Goal: Transaction & Acquisition: Purchase product/service

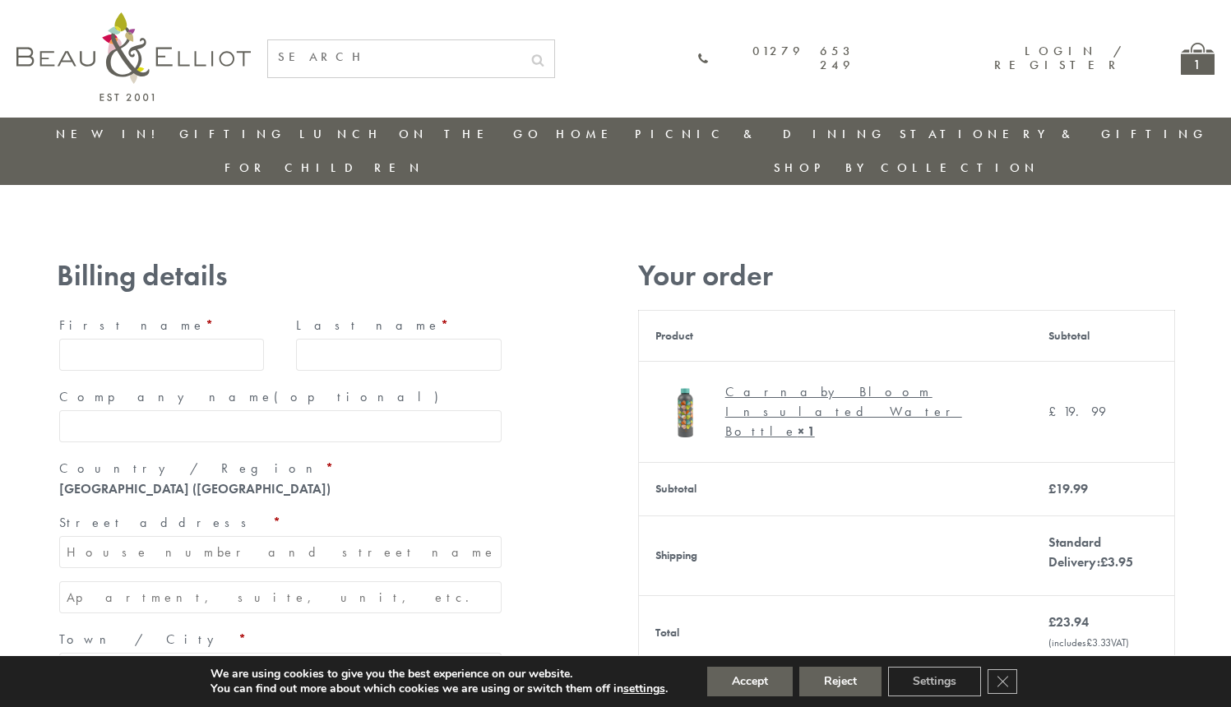
type input "maria33@yahoo.com"
type input "Maria"
type input "Williams"
type input "23, Scottsdale, Happytown"
type input "London"
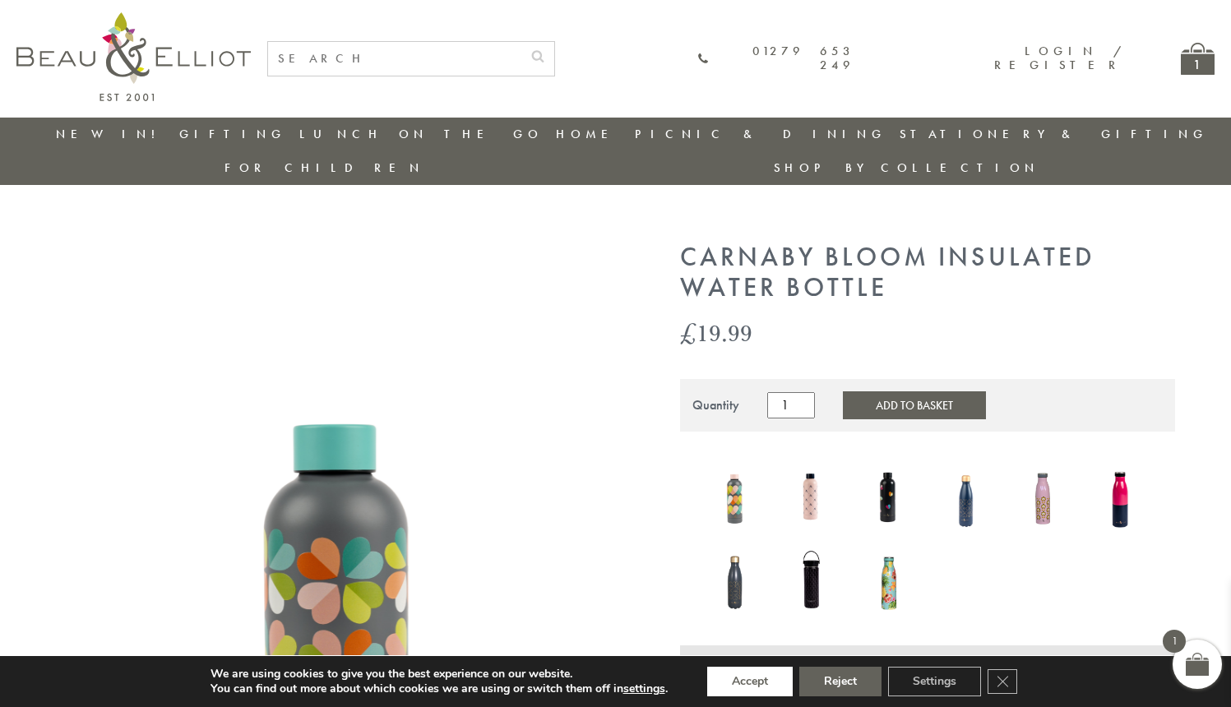
click at [751, 681] on button "Accept" at bounding box center [749, 682] width 85 height 30
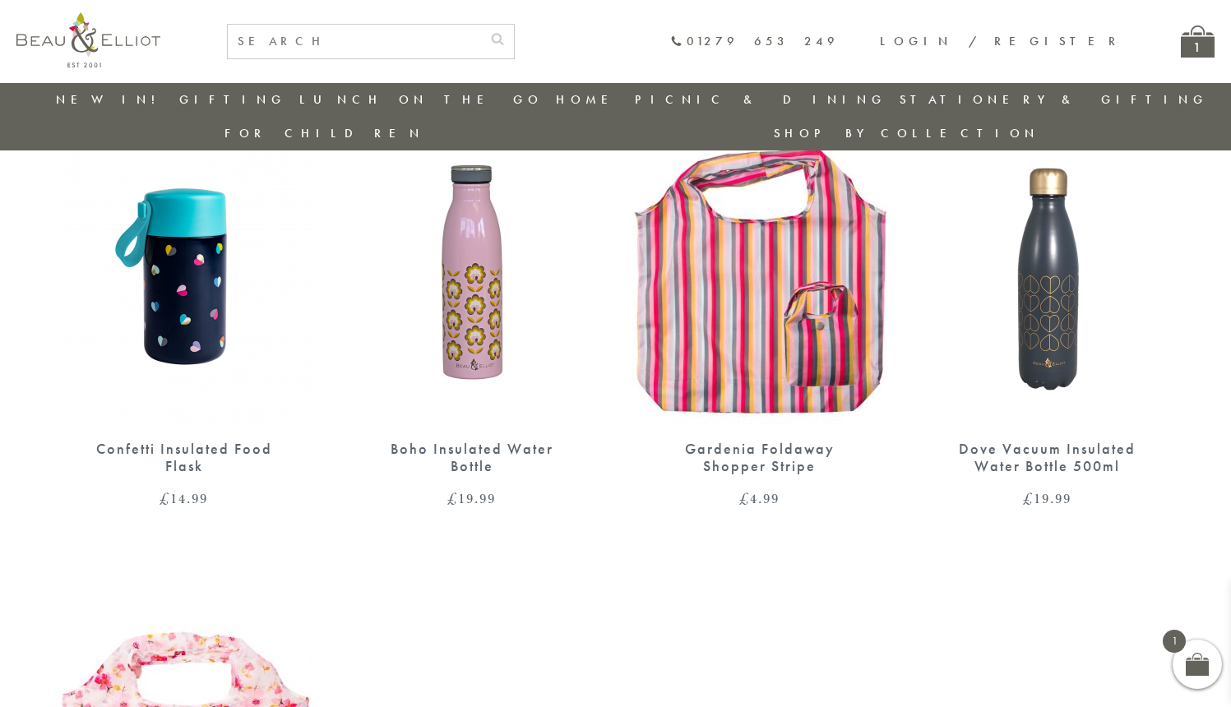
scroll to position [1392, 0]
